Goal: Task Accomplishment & Management: Manage account settings

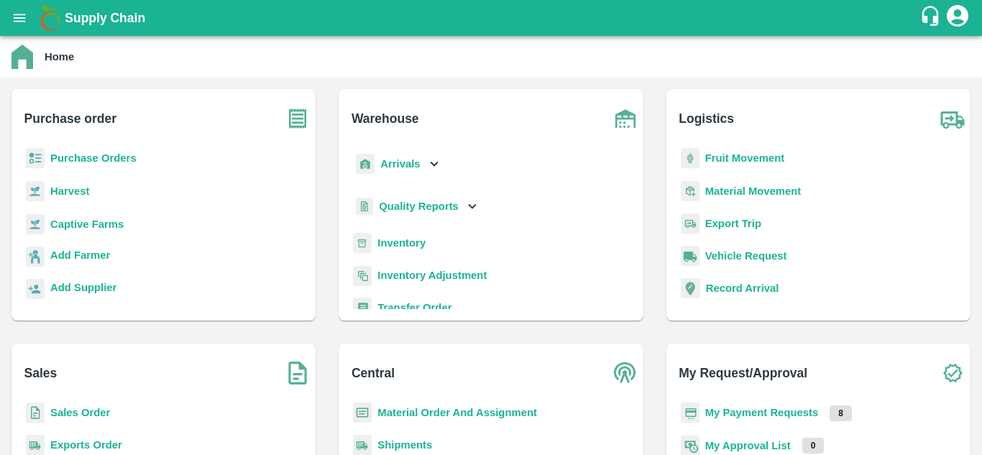
click at [93, 155] on b "Purchase Orders" at bounding box center [93, 158] width 86 height 12
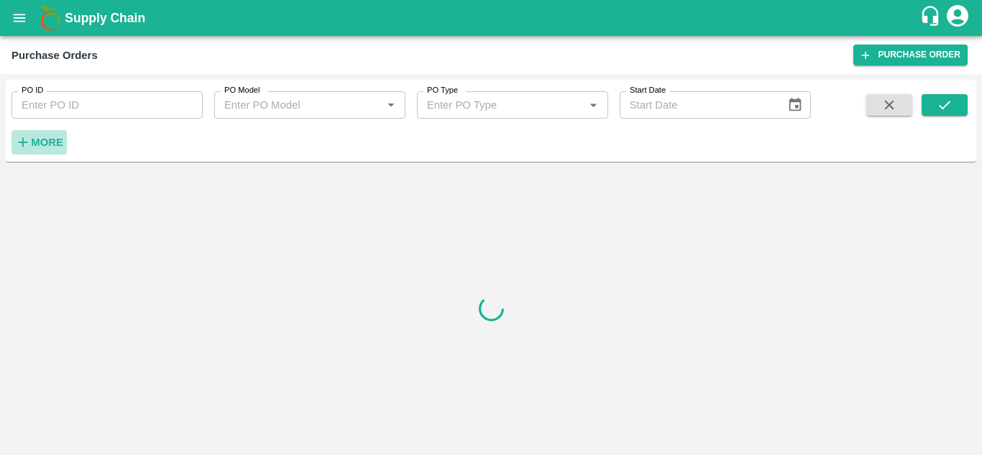
click at [43, 142] on strong "More" at bounding box center [47, 143] width 32 height 12
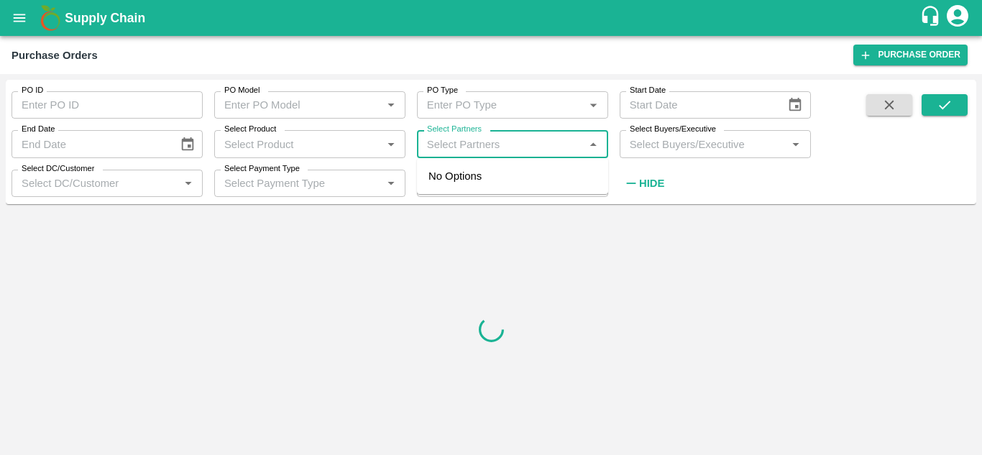
click at [458, 148] on input "Select Partners" at bounding box center [500, 143] width 159 height 19
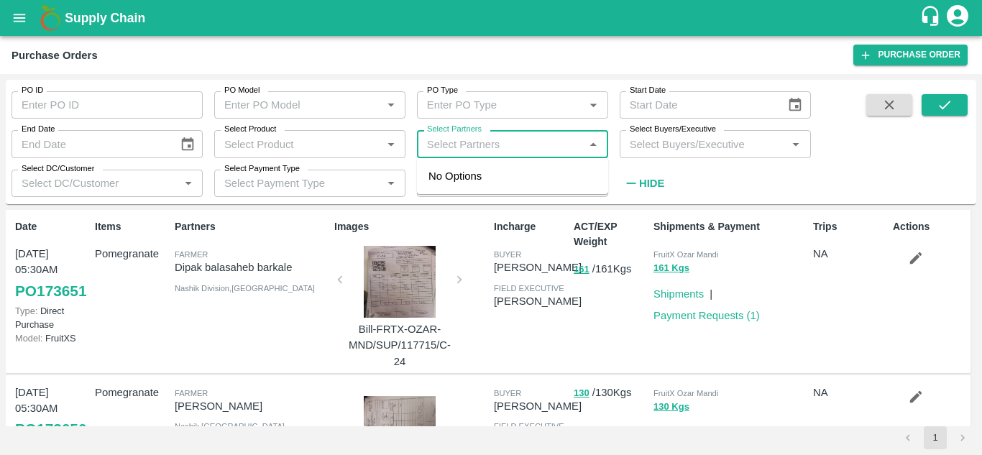
paste input "9353258433"
type input "9353258433"
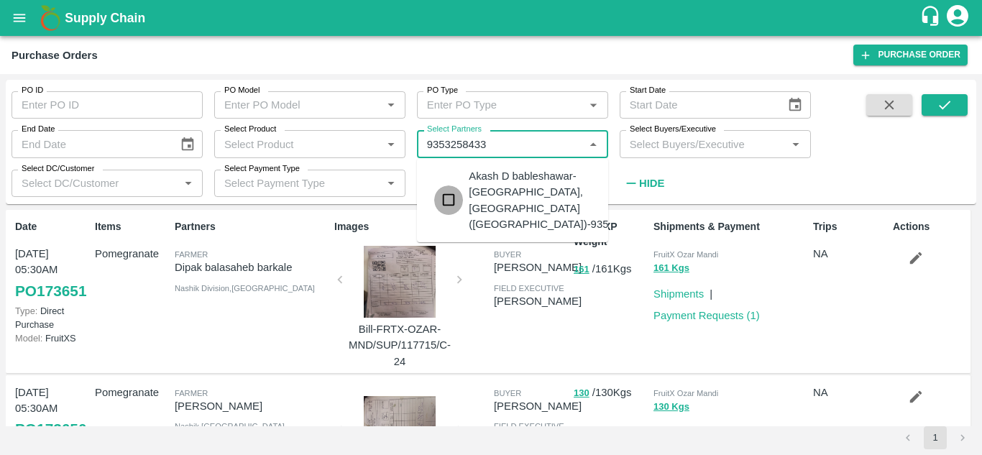
click at [446, 196] on input "checkbox" at bounding box center [448, 200] width 29 height 29
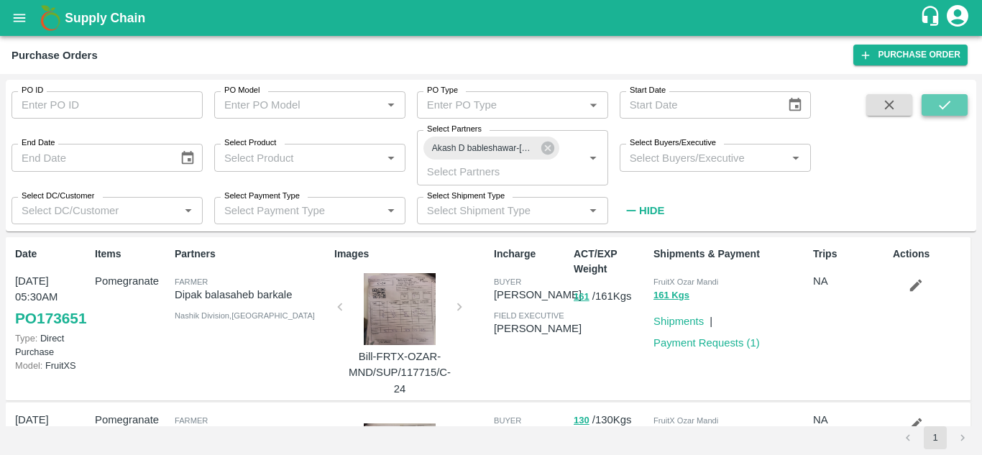
click at [931, 107] on button "submit" at bounding box center [945, 105] width 46 height 22
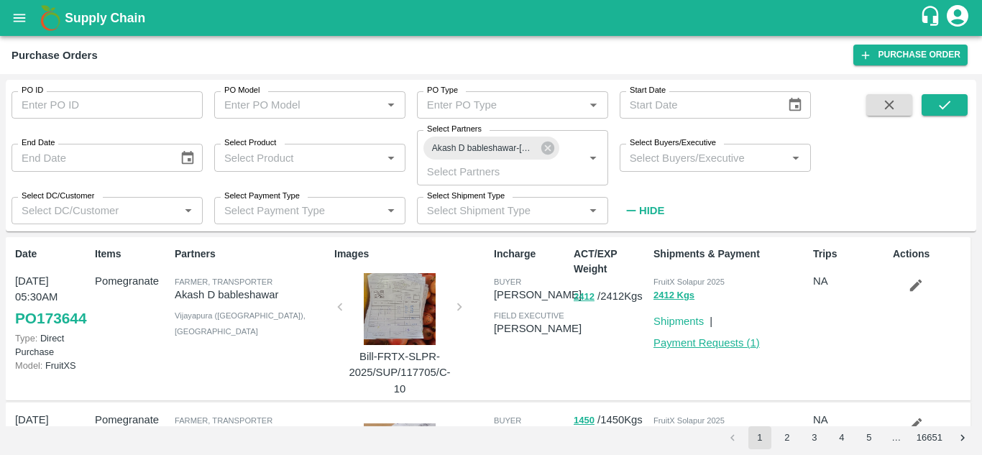
click at [712, 347] on link "Payment Requests ( 1 )" at bounding box center [707, 343] width 106 height 12
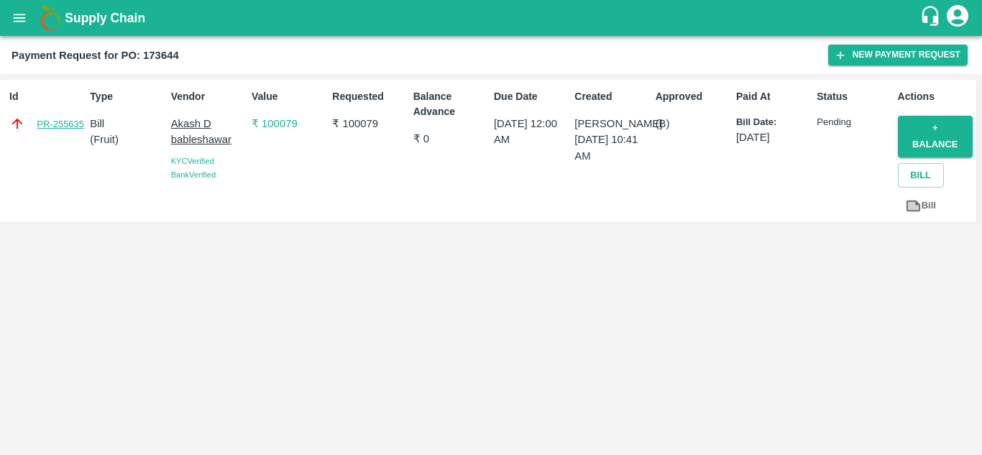
click at [70, 127] on link "PR-255635" at bounding box center [60, 124] width 47 height 14
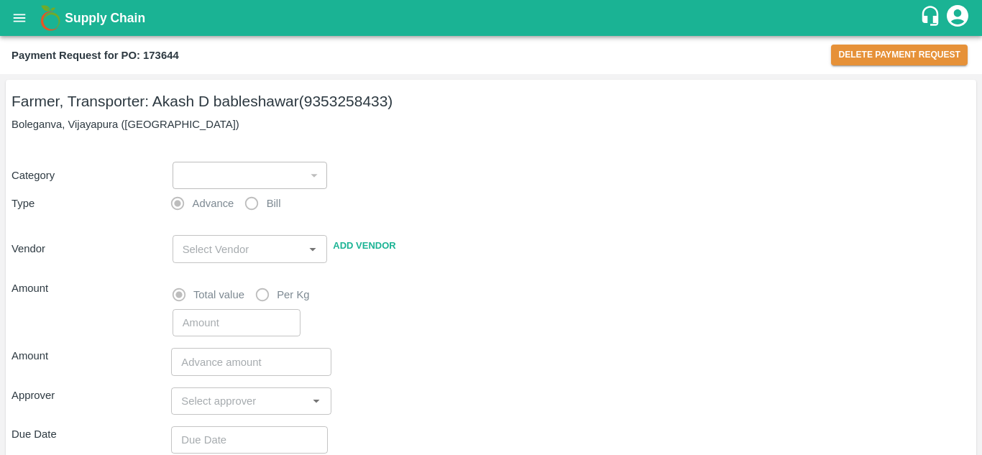
type input "1"
radio input "false"
radio input "true"
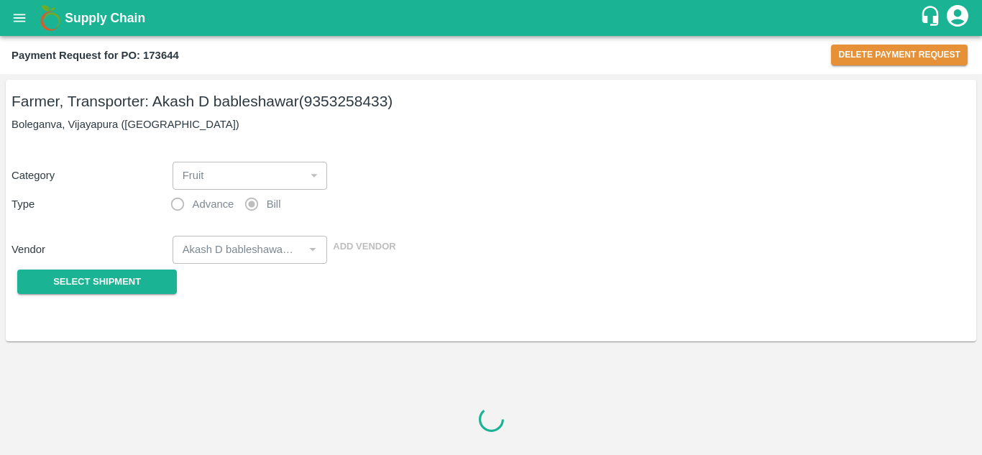
type input "Akash D bableshawar - 9353258433(Farmer, Transporter)"
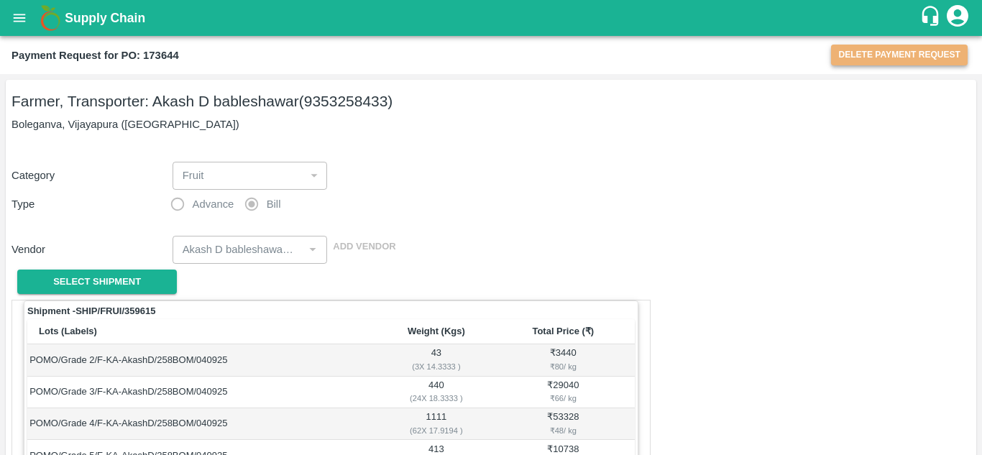
click at [898, 55] on button "Delete Payment Request" at bounding box center [899, 55] width 137 height 21
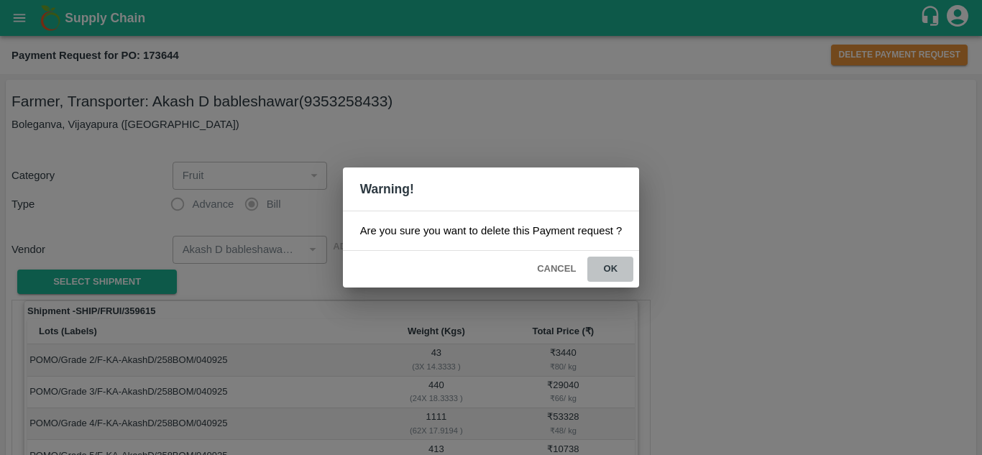
click at [616, 263] on button "ok" at bounding box center [611, 269] width 46 height 25
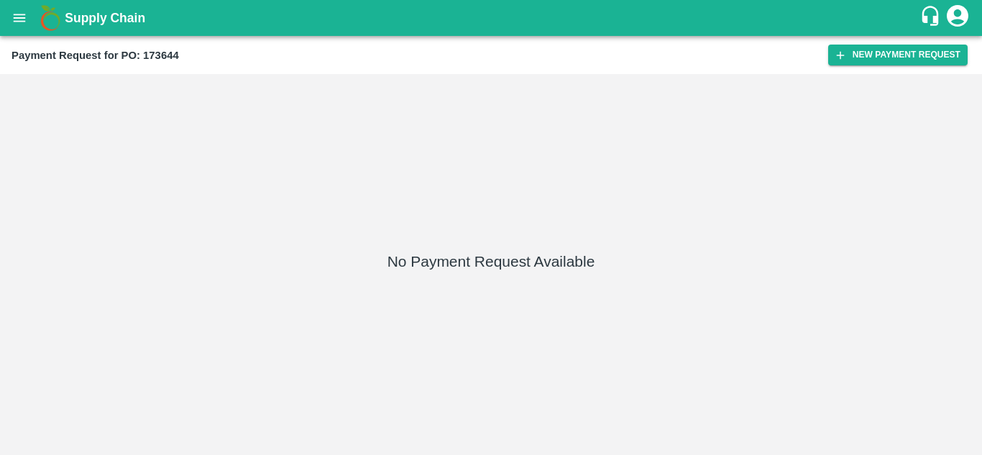
click at [22, 19] on icon "open drawer" at bounding box center [20, 18] width 16 height 16
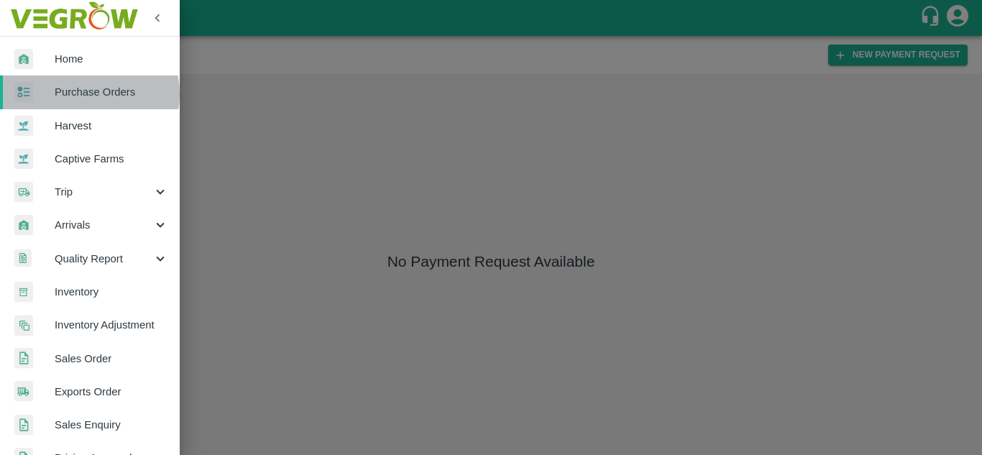
click at [87, 94] on span "Purchase Orders" at bounding box center [112, 92] width 114 height 16
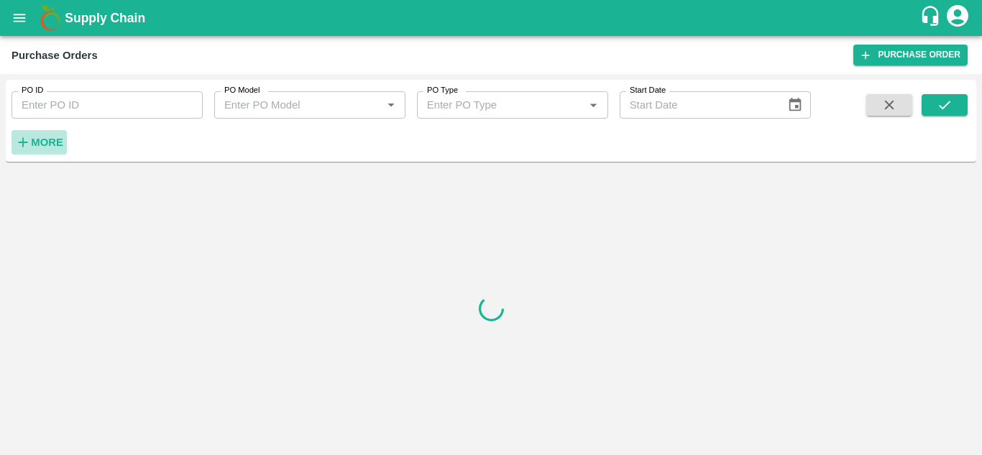
click at [47, 143] on strong "More" at bounding box center [47, 143] width 32 height 12
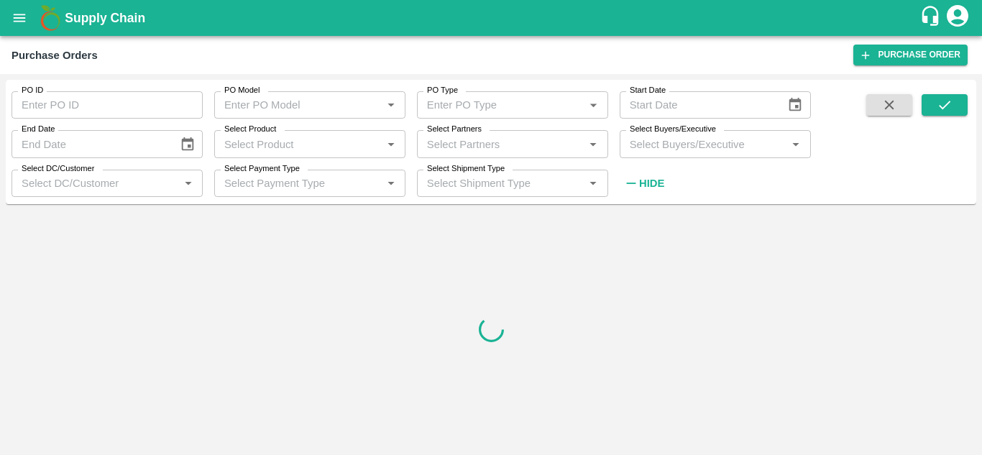
click at [473, 131] on label "Select Partners" at bounding box center [454, 130] width 55 height 12
click at [473, 134] on input "Select Partners" at bounding box center [500, 143] width 159 height 19
paste input "9353258433"
type input "9353258433"
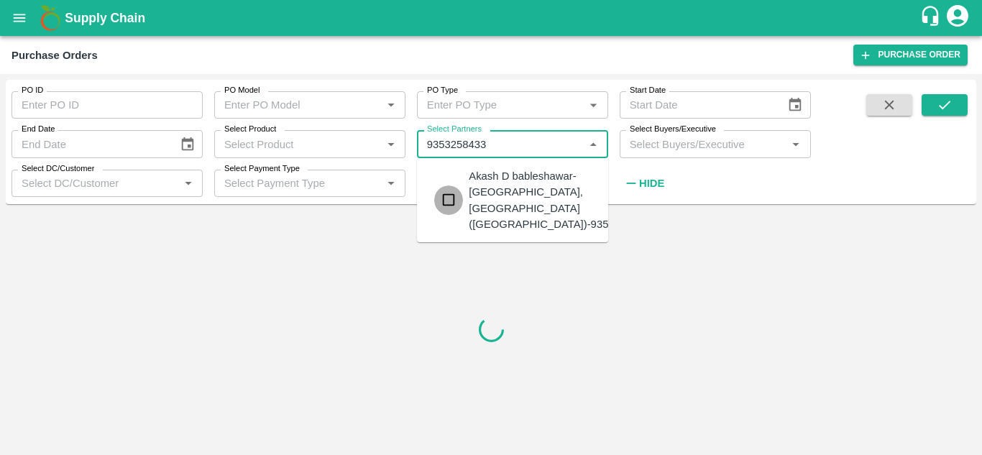
click at [457, 191] on input "checkbox" at bounding box center [448, 200] width 29 height 29
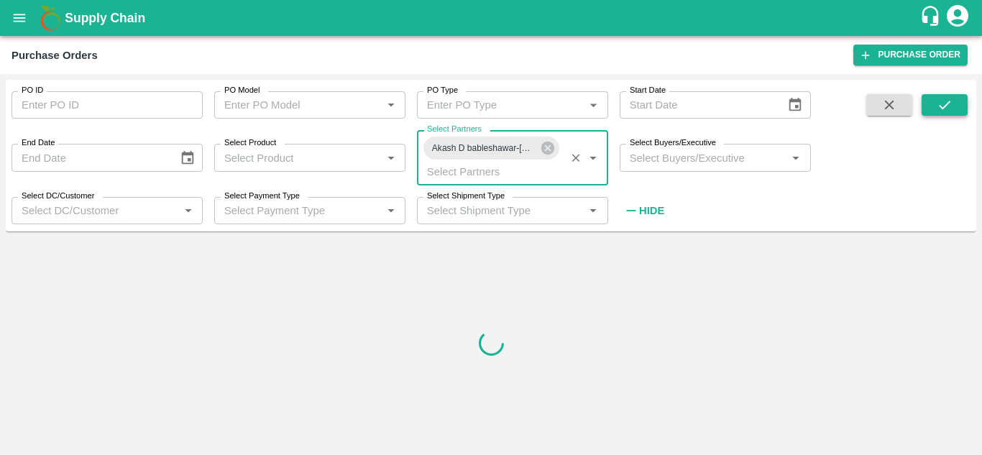
click at [943, 107] on icon "submit" at bounding box center [945, 105] width 16 height 16
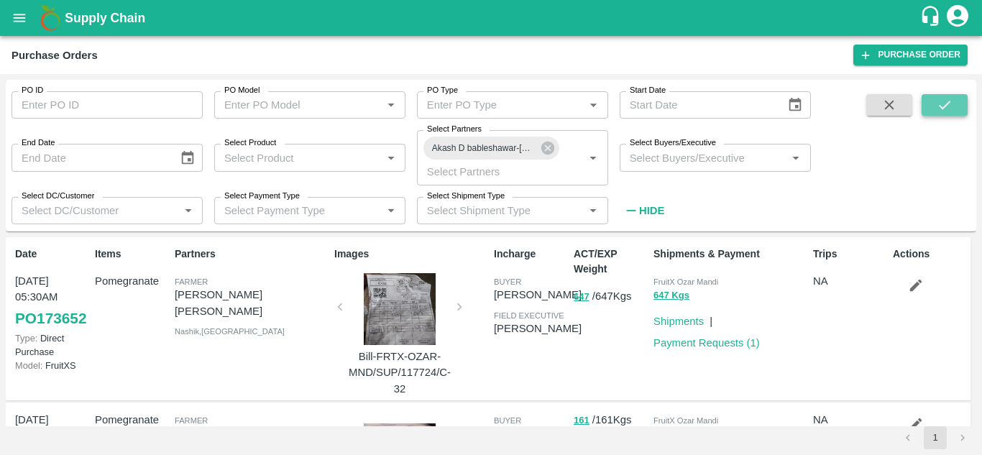
click at [948, 103] on icon "submit" at bounding box center [945, 105] width 16 height 16
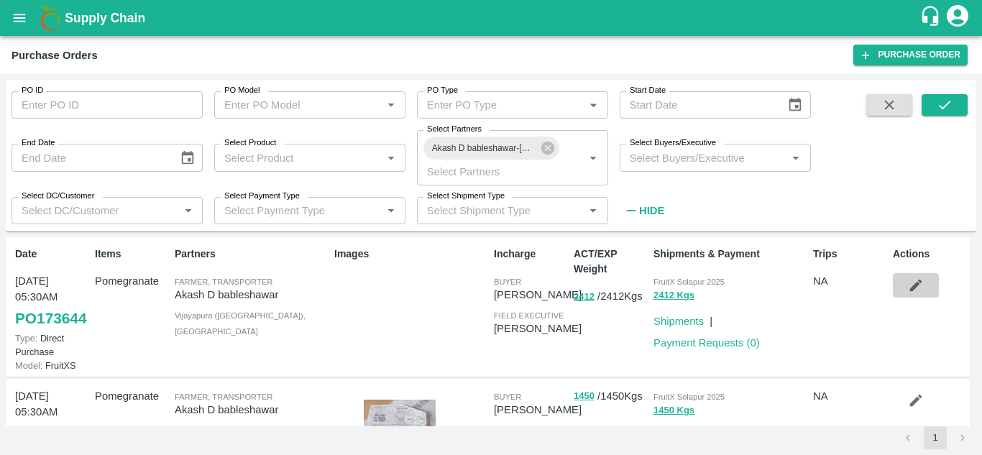
click at [912, 285] on icon "button" at bounding box center [916, 286] width 16 height 16
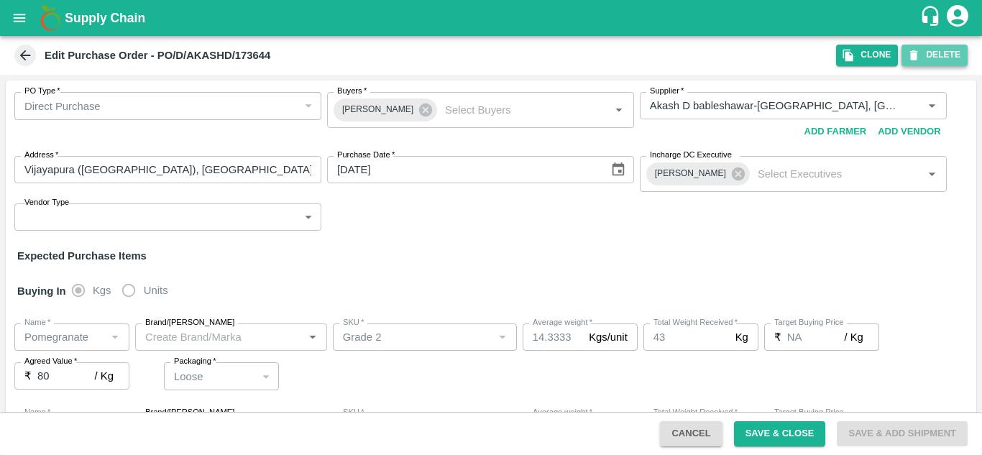
click at [932, 65] on button "DELETE" at bounding box center [935, 55] width 66 height 21
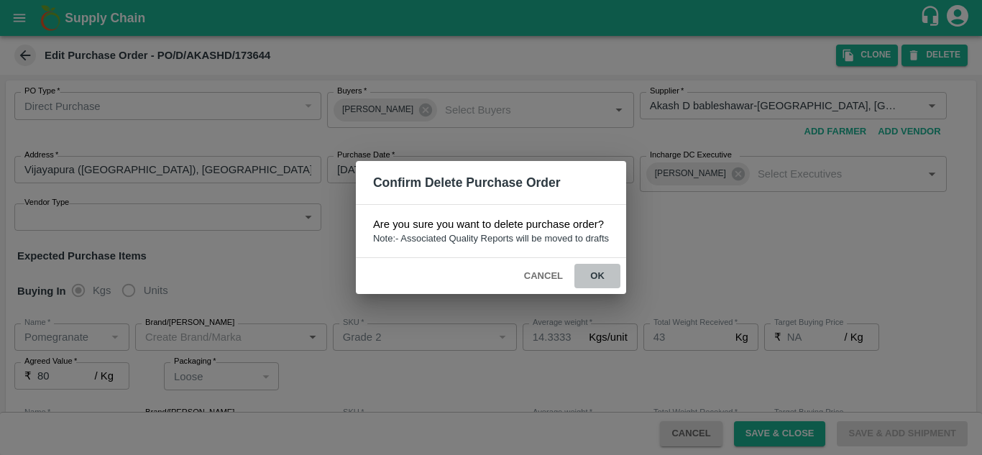
click at [596, 277] on button "ok" at bounding box center [598, 276] width 46 height 25
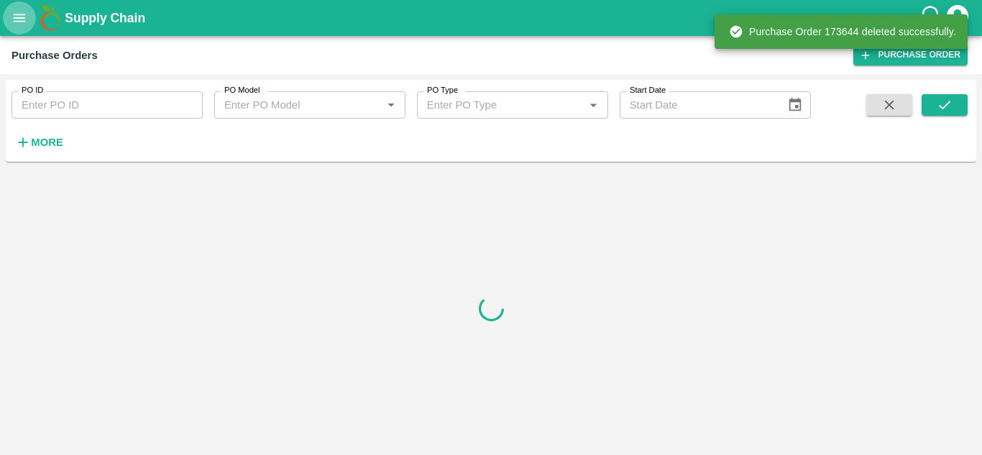
click at [12, 19] on icon "open drawer" at bounding box center [20, 18] width 16 height 16
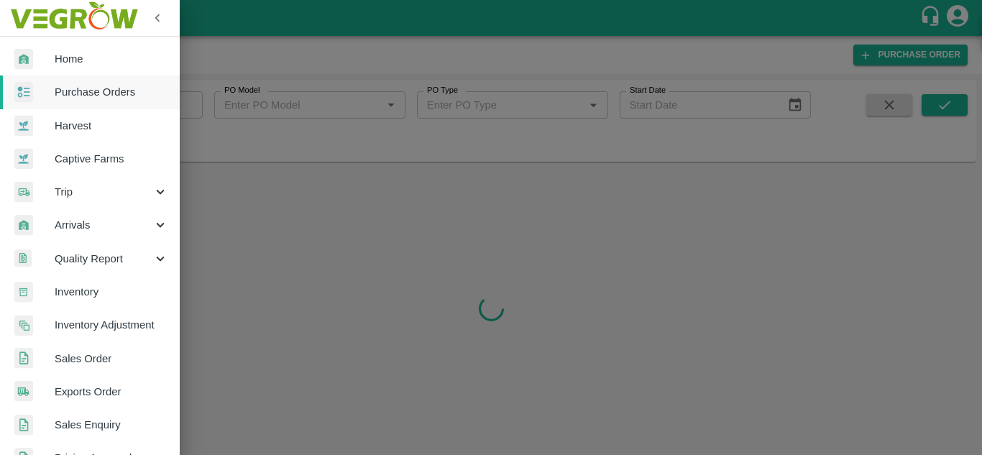
click at [72, 289] on span "Inventory" at bounding box center [112, 292] width 114 height 16
